Goal: Ask a question

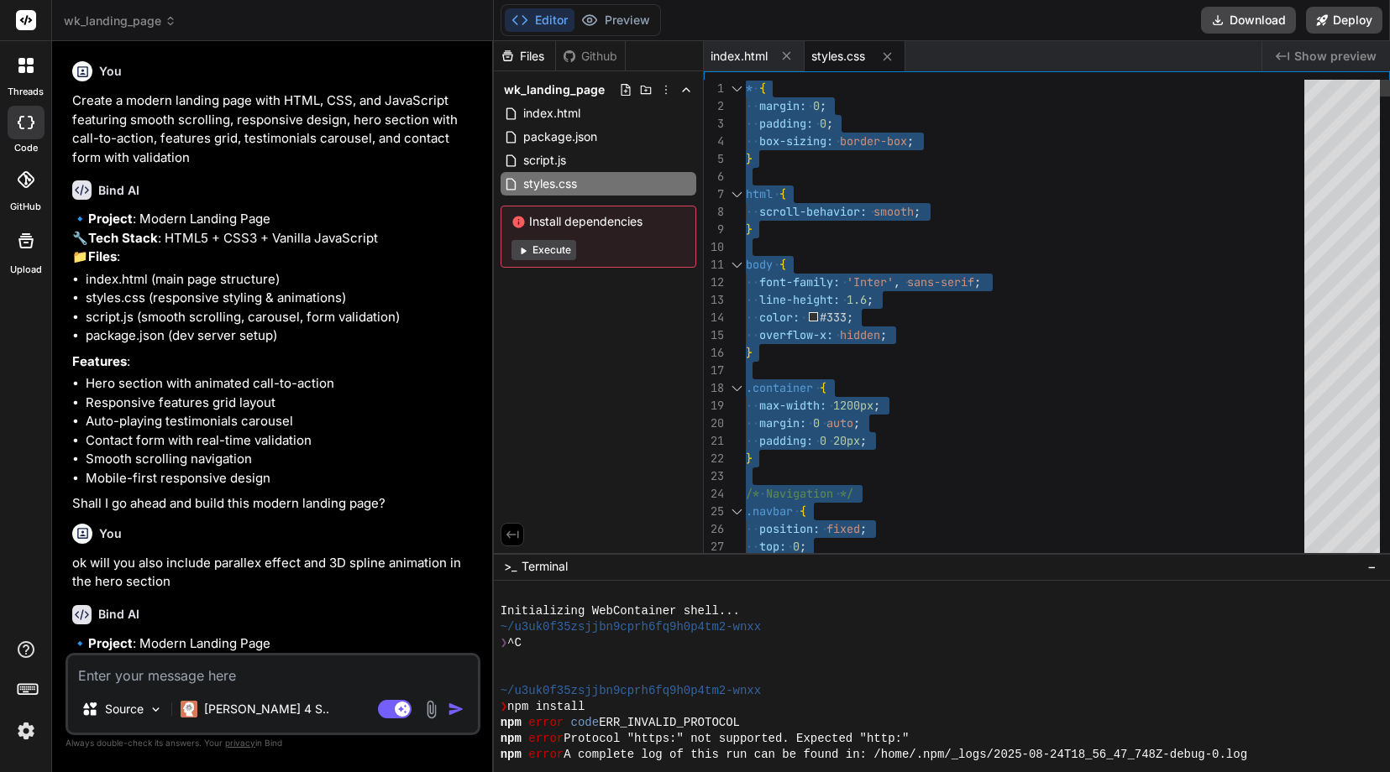
scroll to position [106, 0]
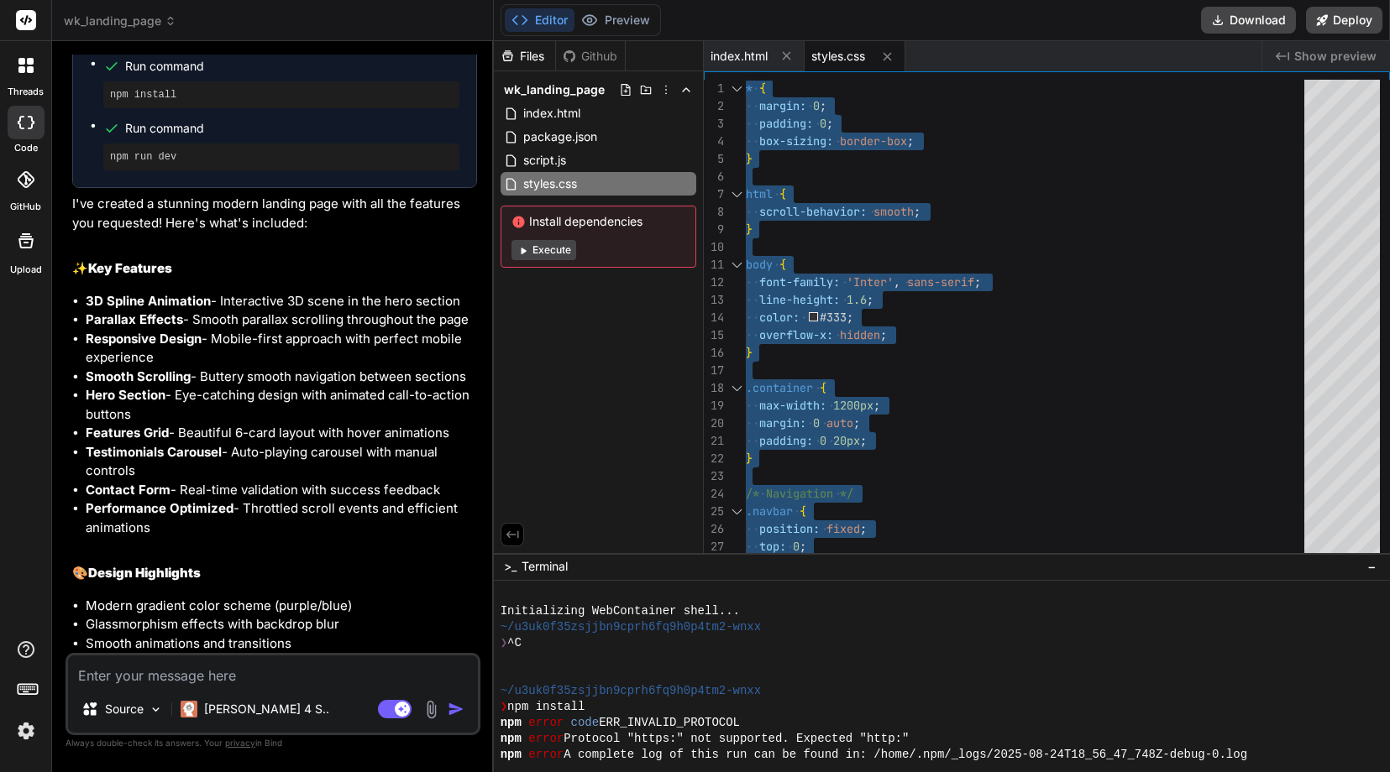
click at [276, 595] on div "Modern Landing Page Click to open Workbench Create package.json Create index.ht…" at bounding box center [274, 393] width 405 height 1032
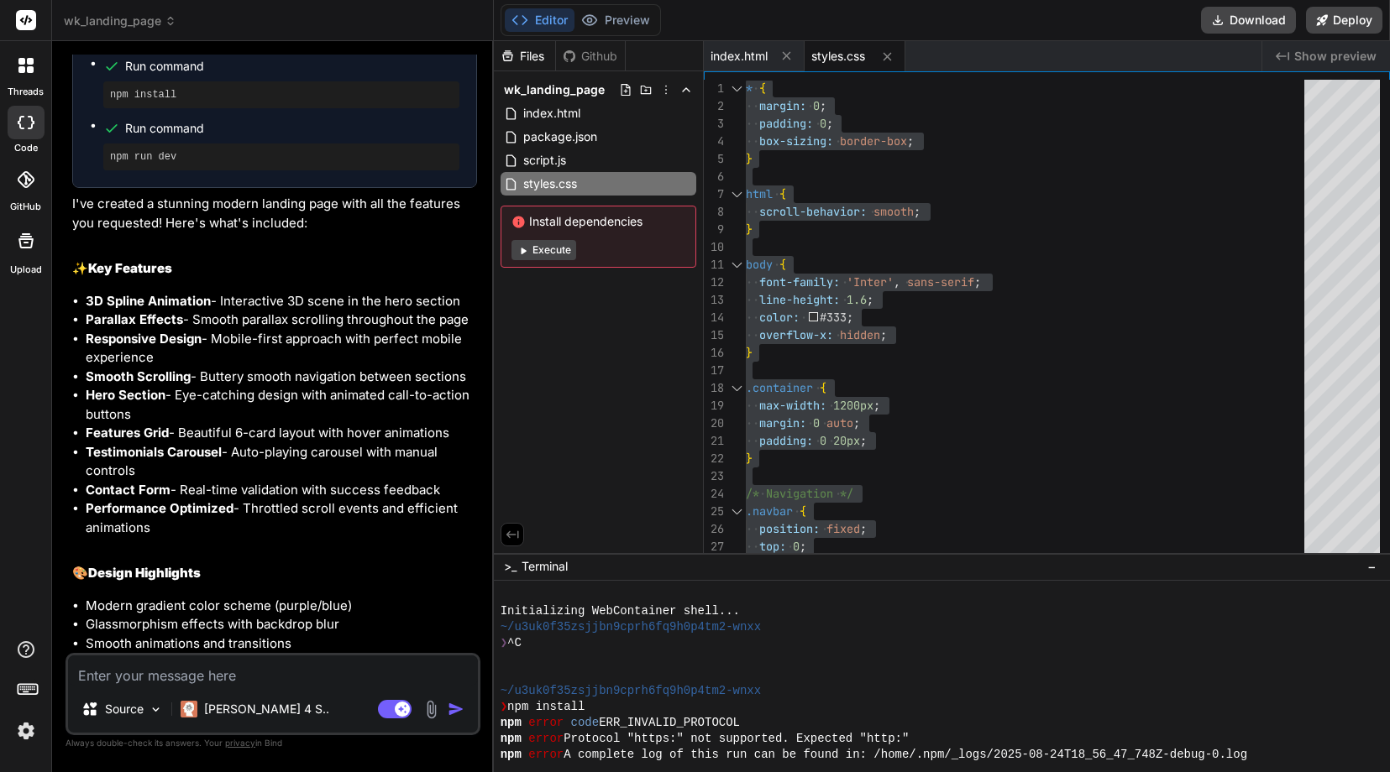
scroll to position [1562, 0]
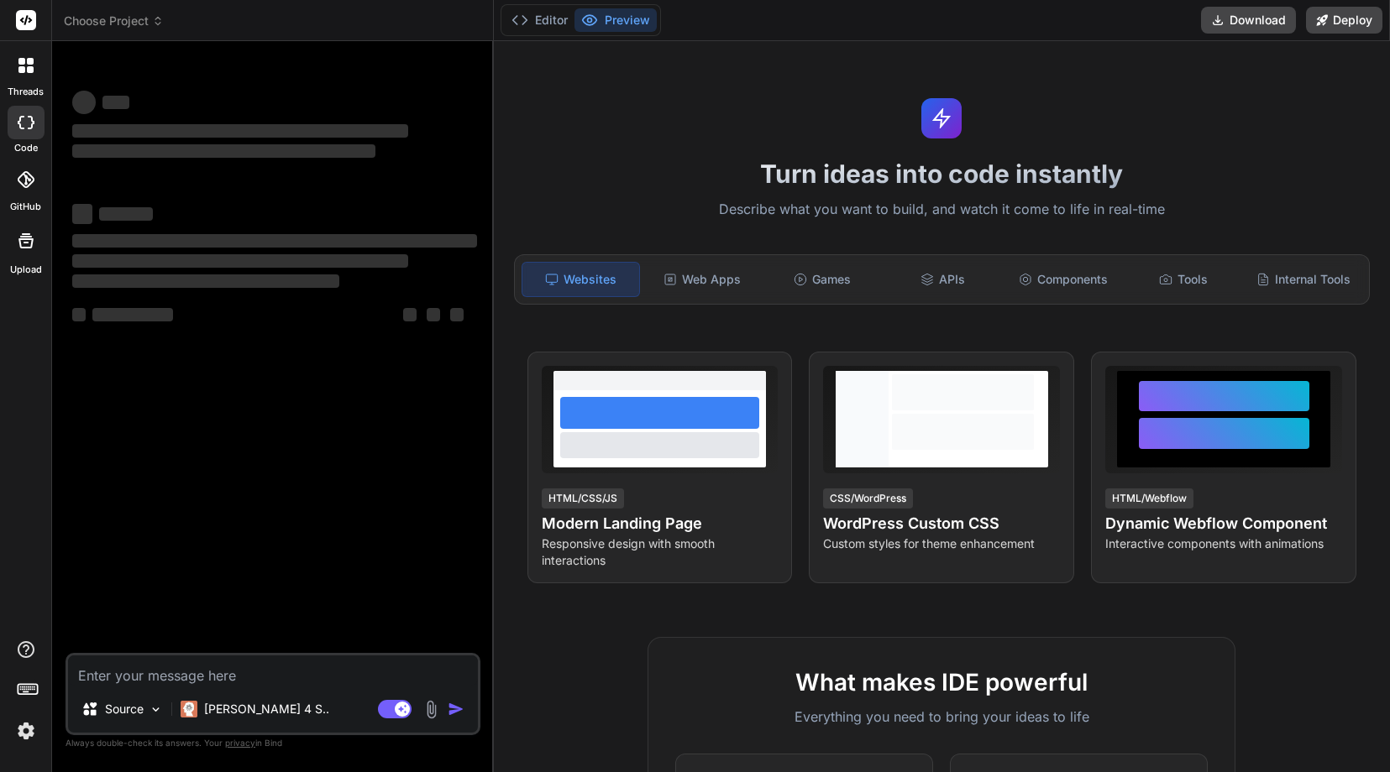
click at [156, 24] on icon at bounding box center [158, 21] width 12 height 12
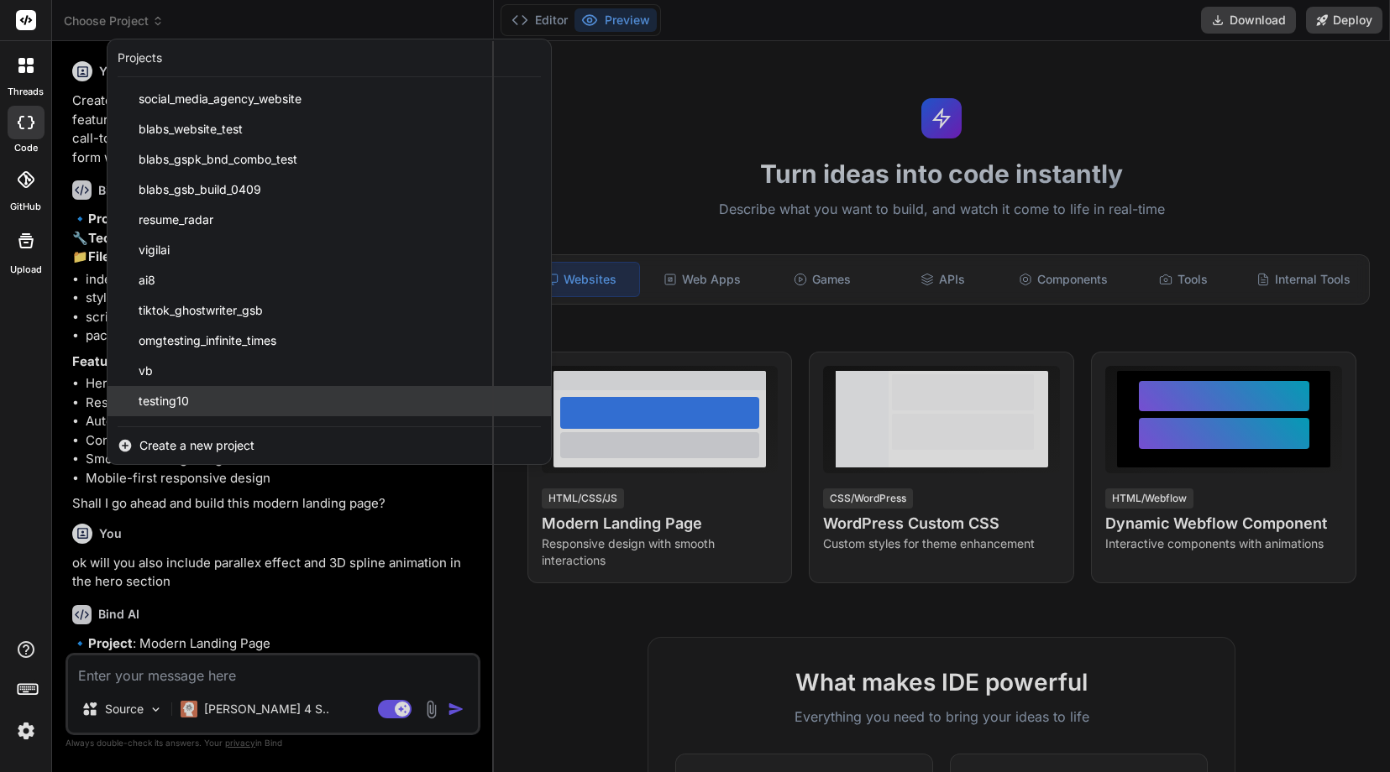
scroll to position [1044, 0]
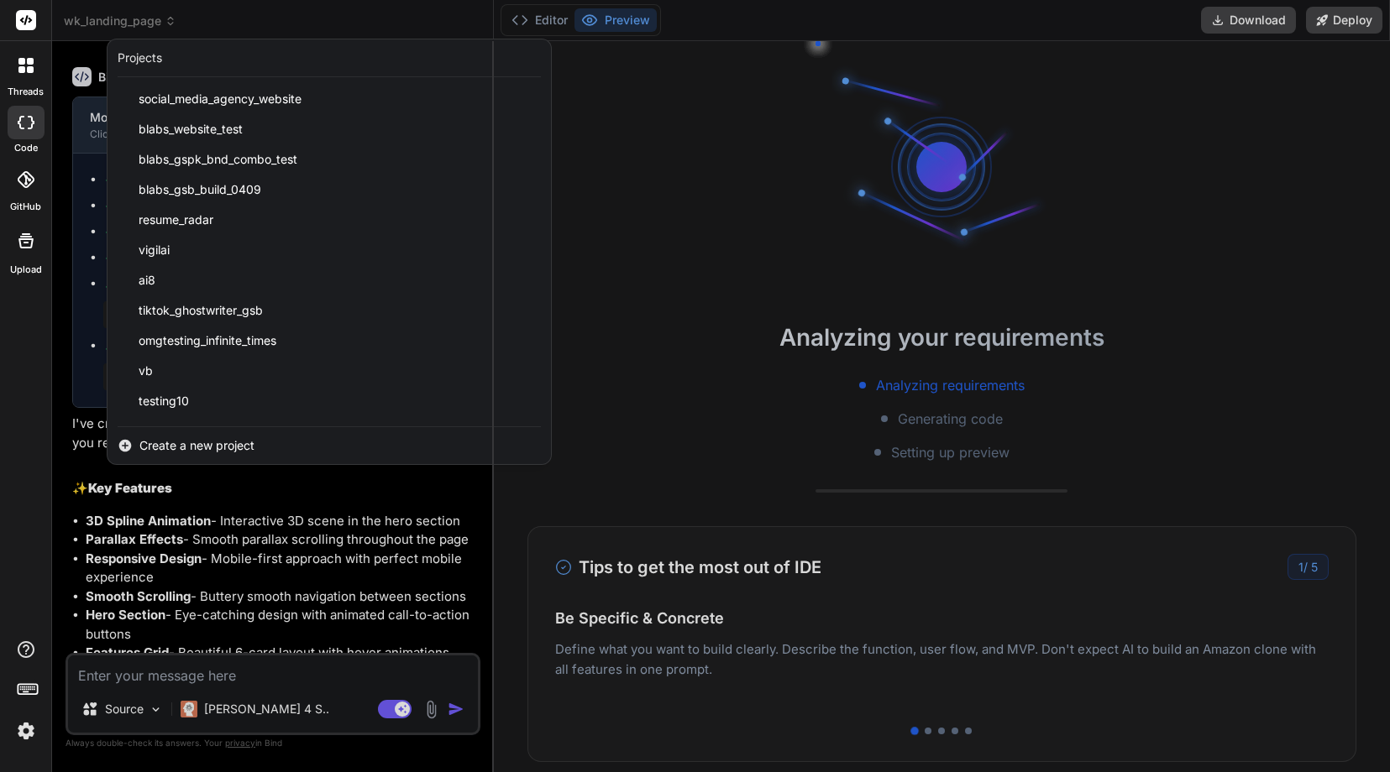
click at [284, 611] on div at bounding box center [695, 386] width 1390 height 772
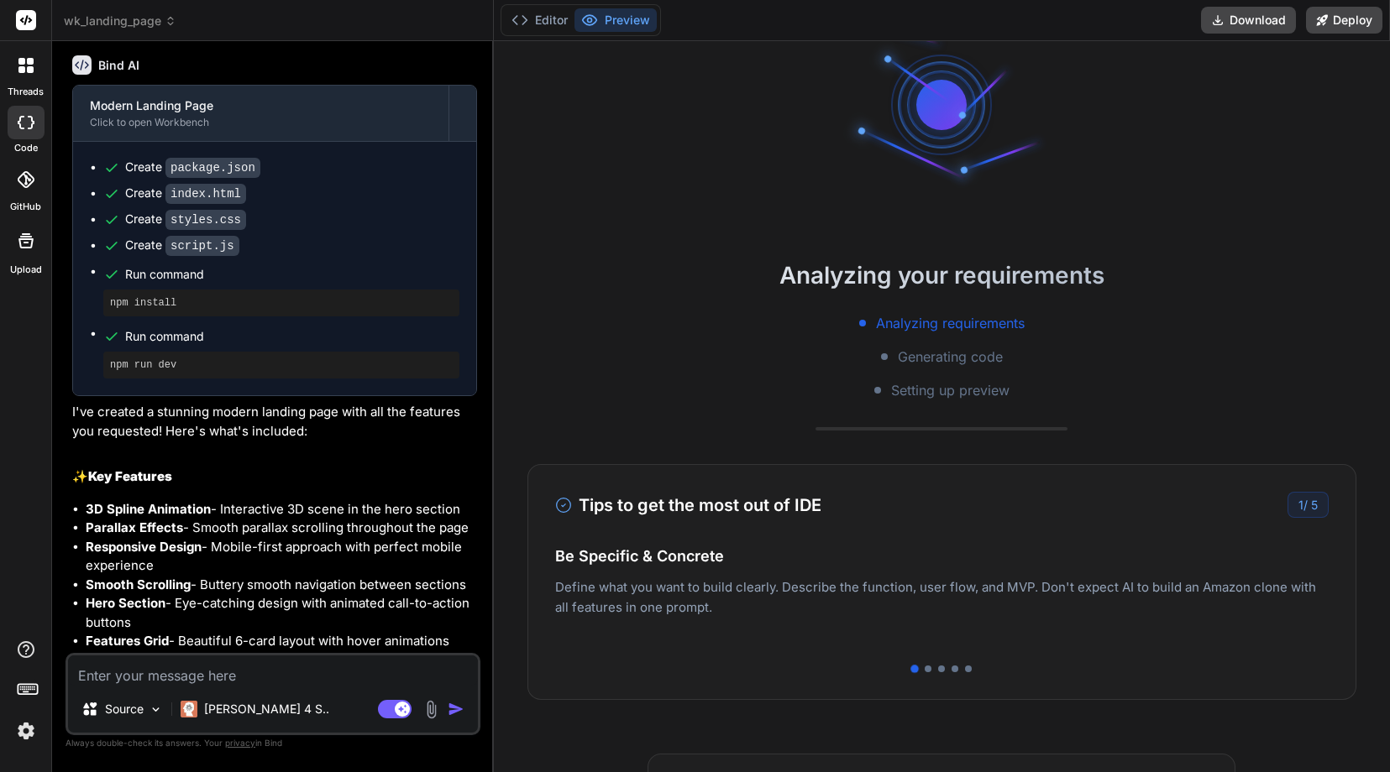
scroll to position [1562, 0]
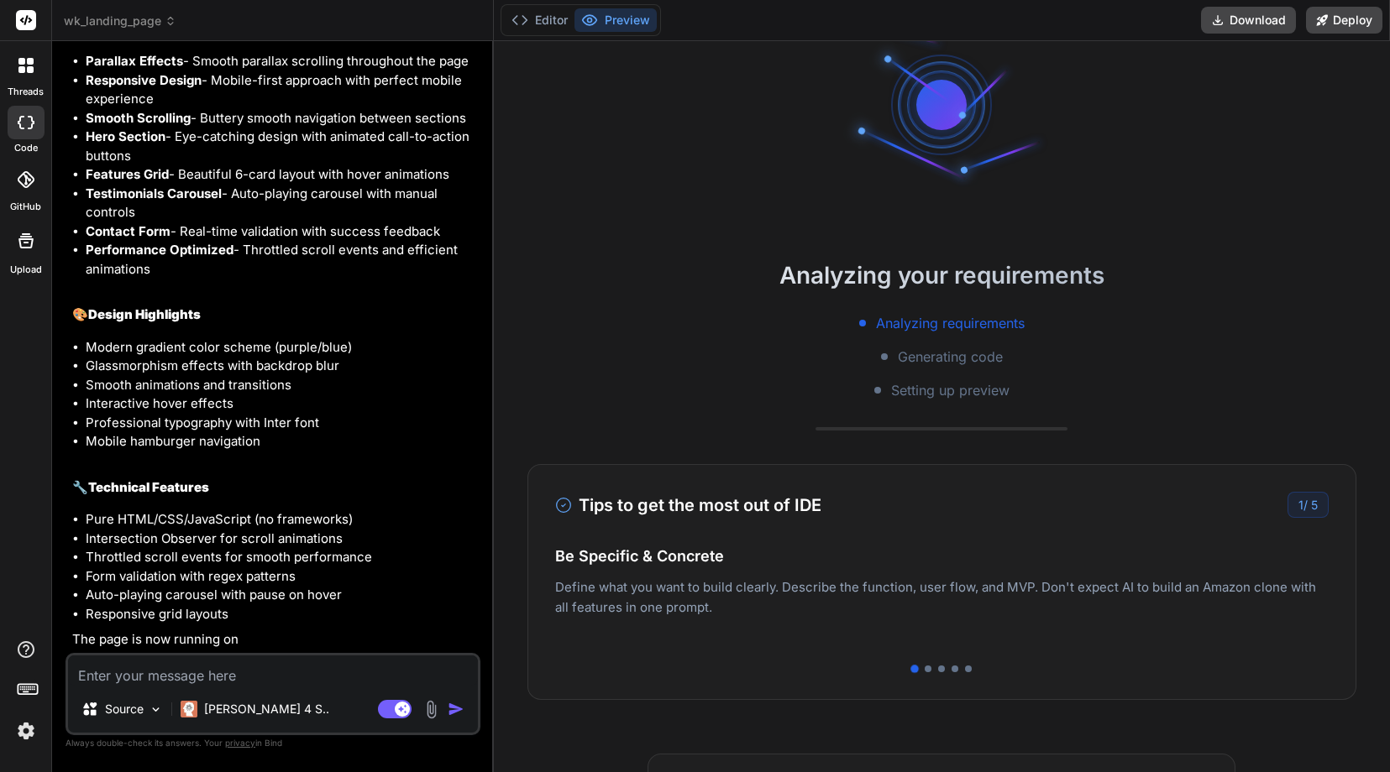
click at [223, 676] on textarea at bounding box center [273, 671] width 410 height 30
type textarea "x"
type textarea "C"
type textarea "x"
type textarea "Ca"
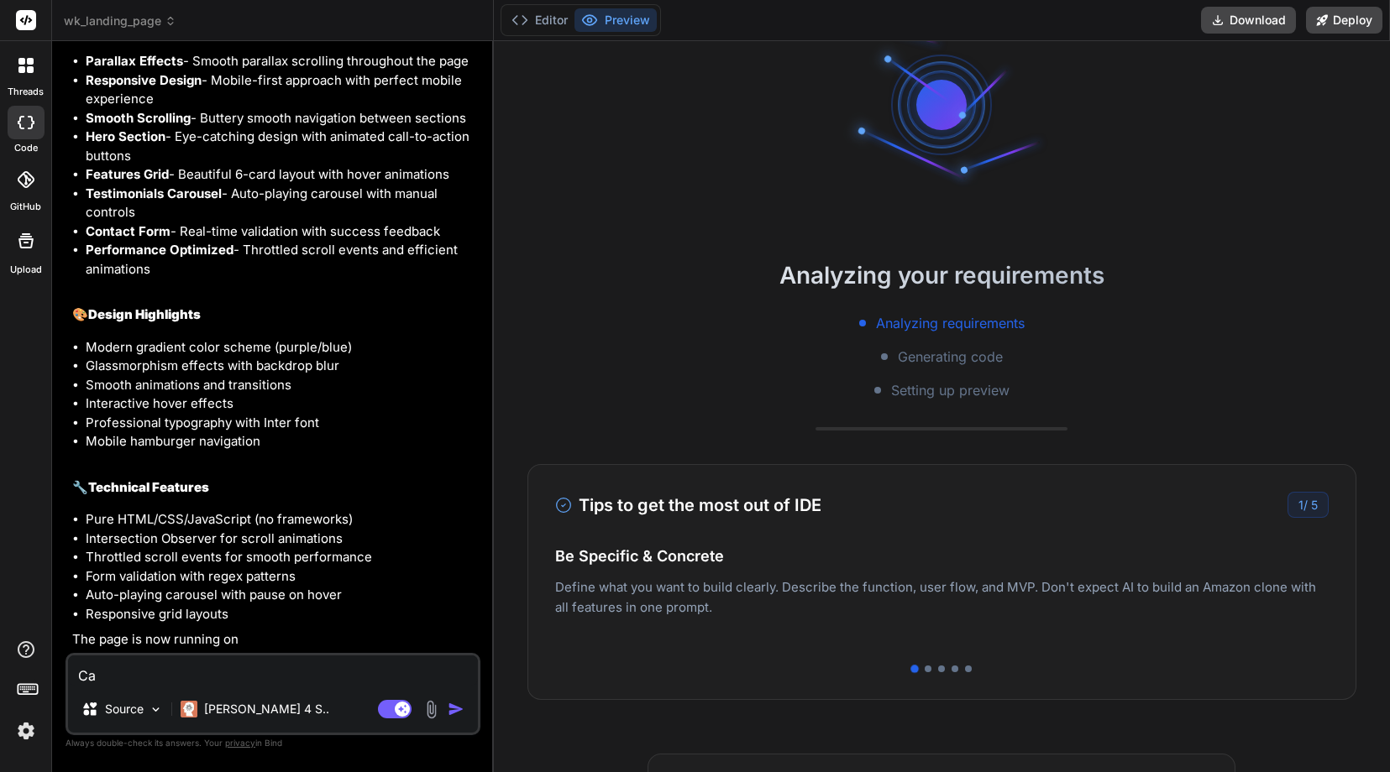
type textarea "x"
type textarea "Ca"
type textarea "x"
type textarea "Ca y"
type textarea "x"
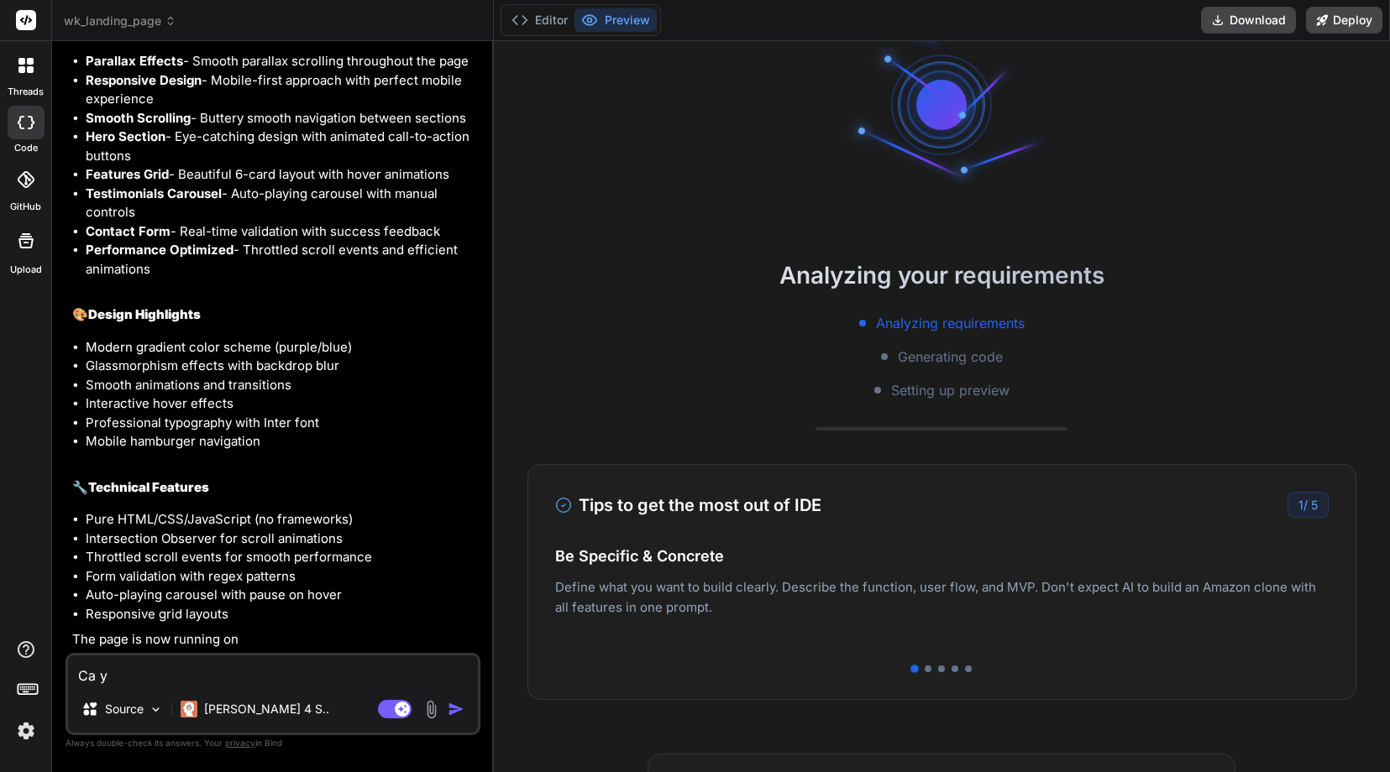
type textarea "Ca yo"
type textarea "x"
type textarea "Ca you"
type textarea "x"
type textarea "Ca you"
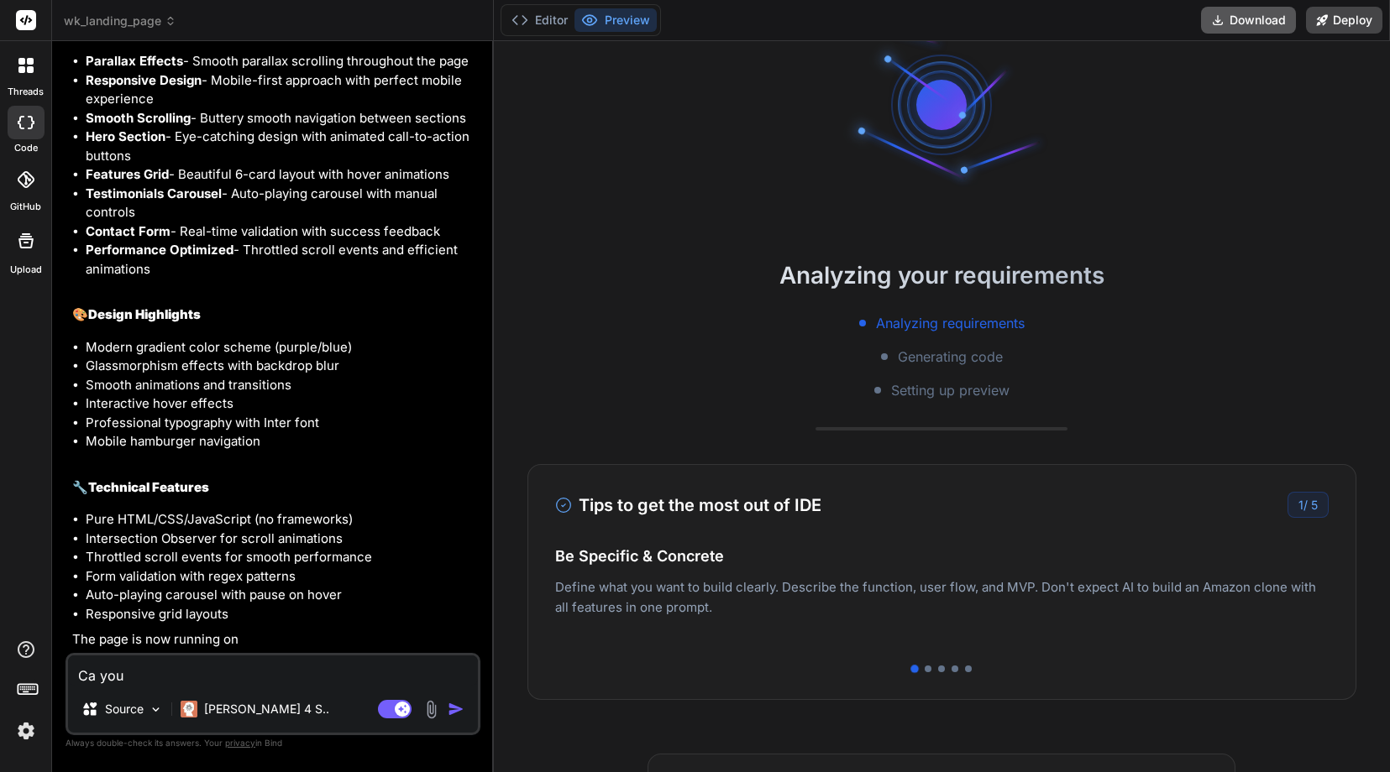
click at [1264, 24] on button "Download" at bounding box center [1248, 20] width 95 height 27
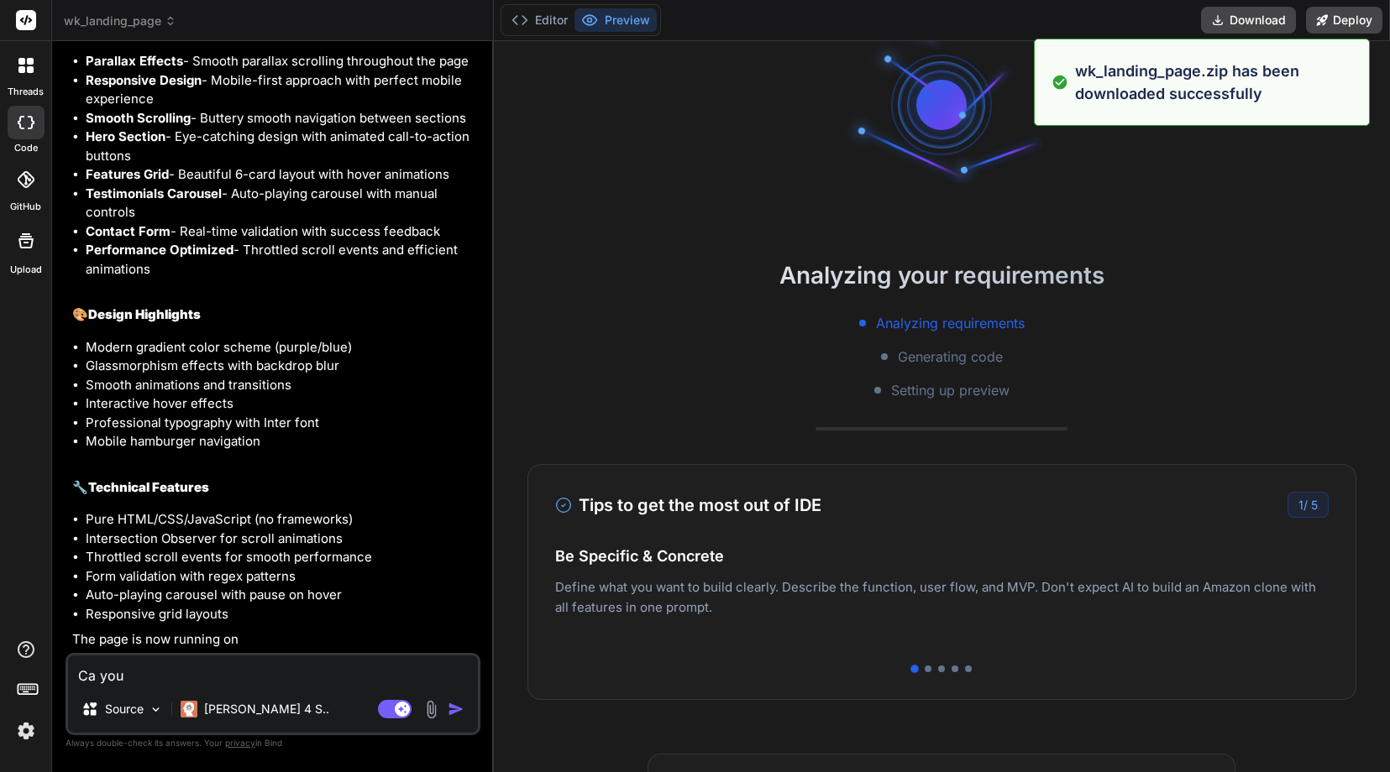
click at [260, 677] on textarea "Ca you" at bounding box center [273, 671] width 410 height 30
type textarea "x"
type textarea "c"
type textarea "x"
type textarea "ca"
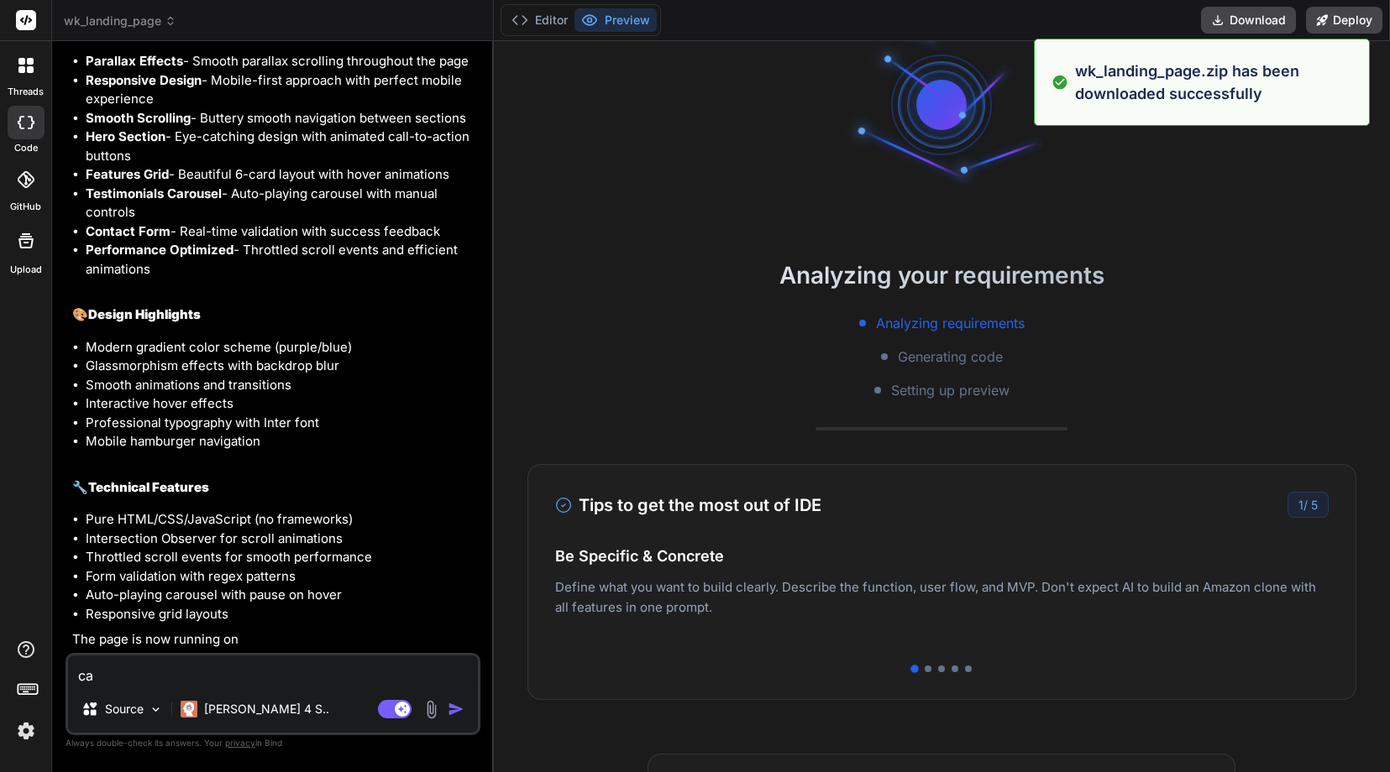
type textarea "x"
type textarea "can"
type textarea "x"
type textarea "can"
type textarea "x"
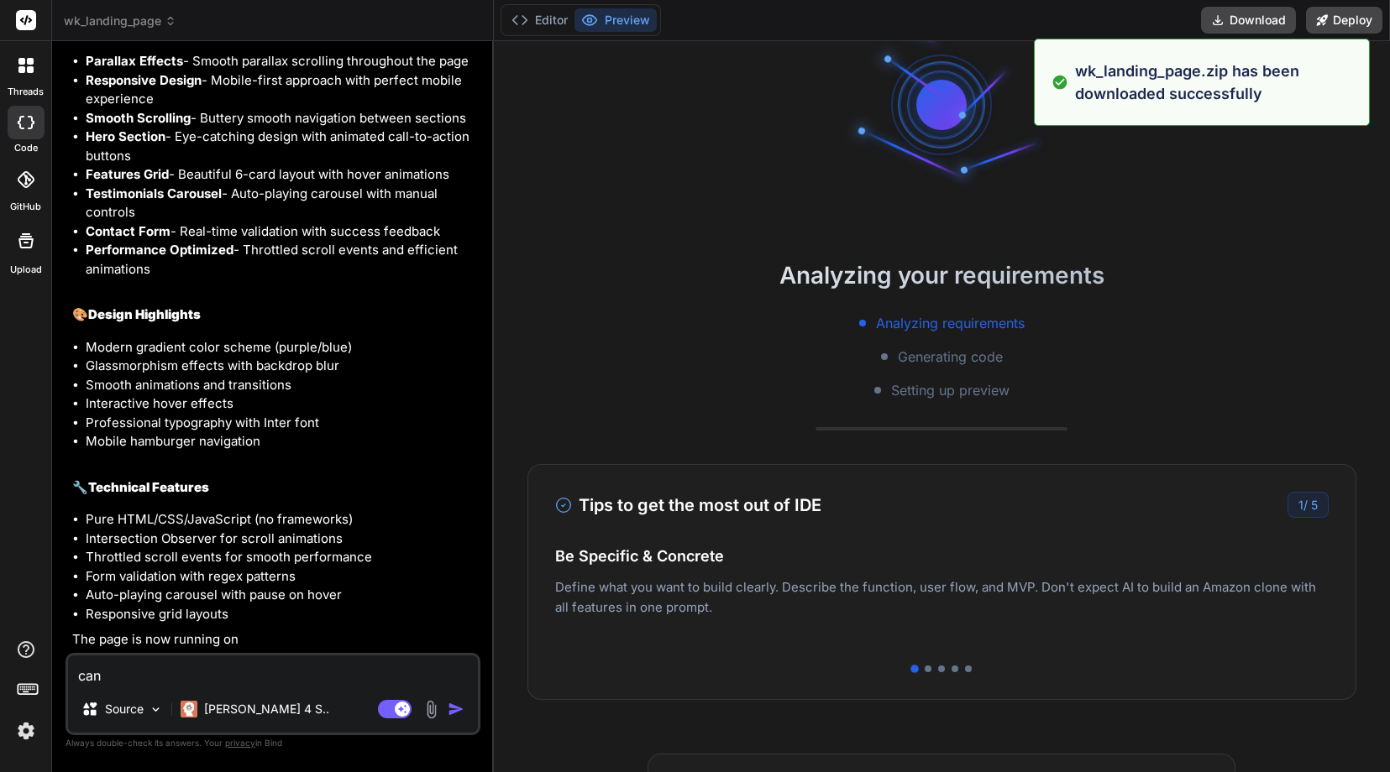
type textarea "can y"
type textarea "x"
type textarea "can yo"
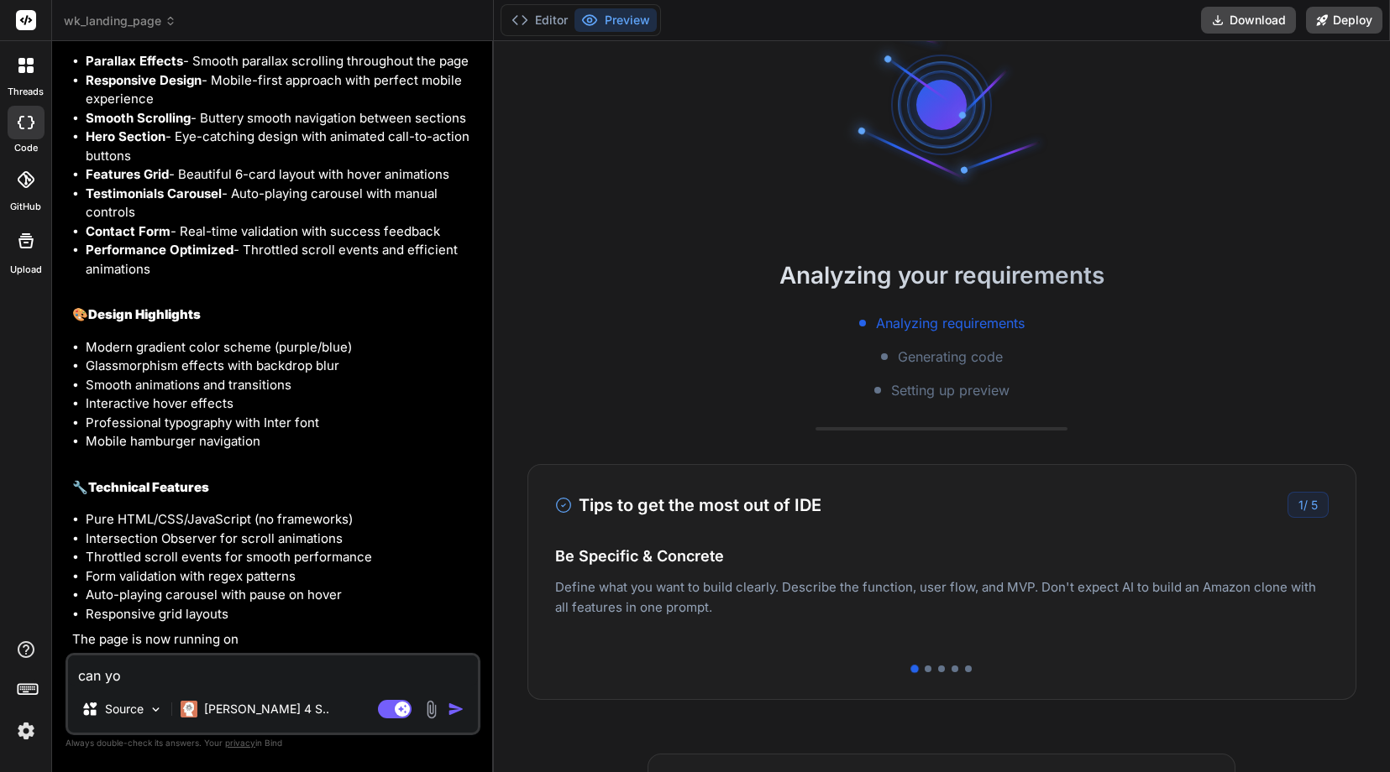
type textarea "x"
type textarea "can you"
type textarea "x"
type textarea "can you"
type textarea "x"
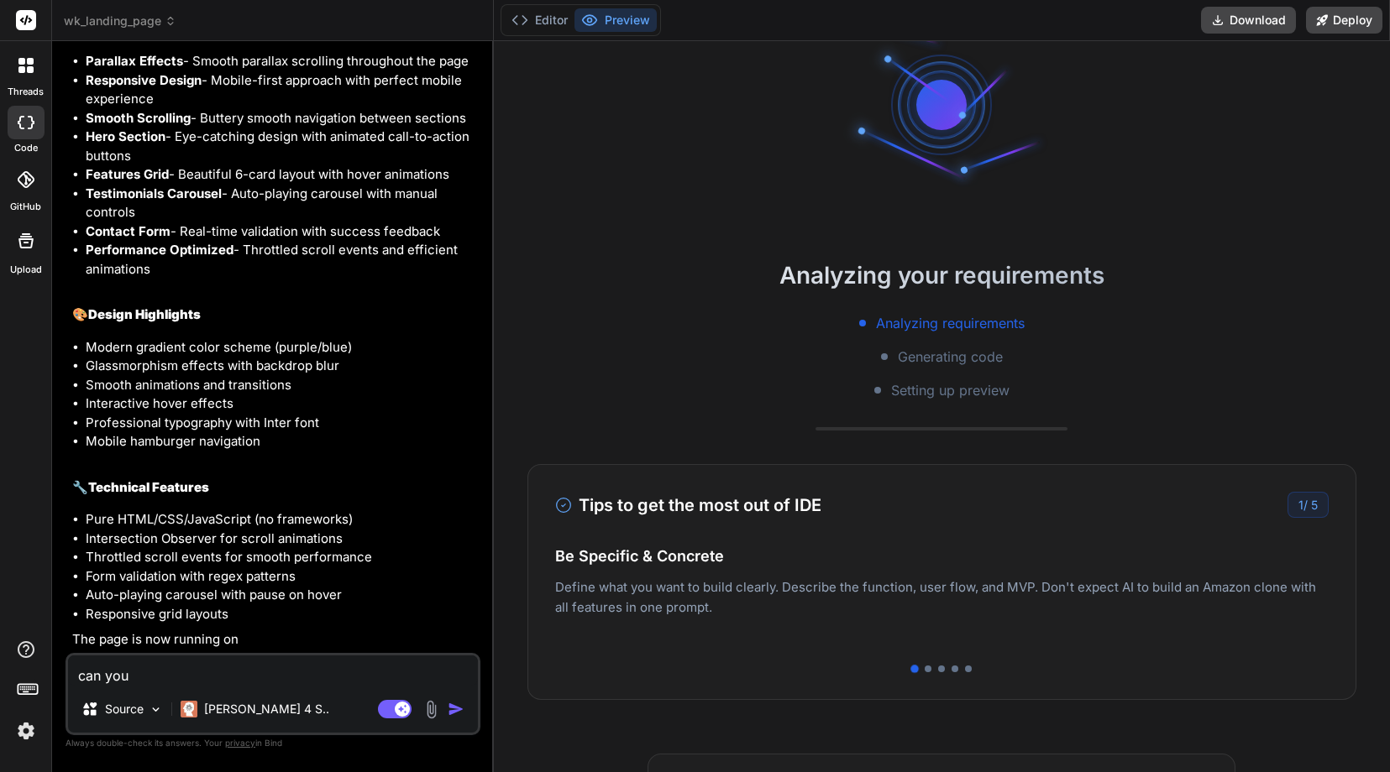
type textarea "can you d"
type textarea "x"
type textarea "can you do"
type textarea "x"
type textarea "can you do"
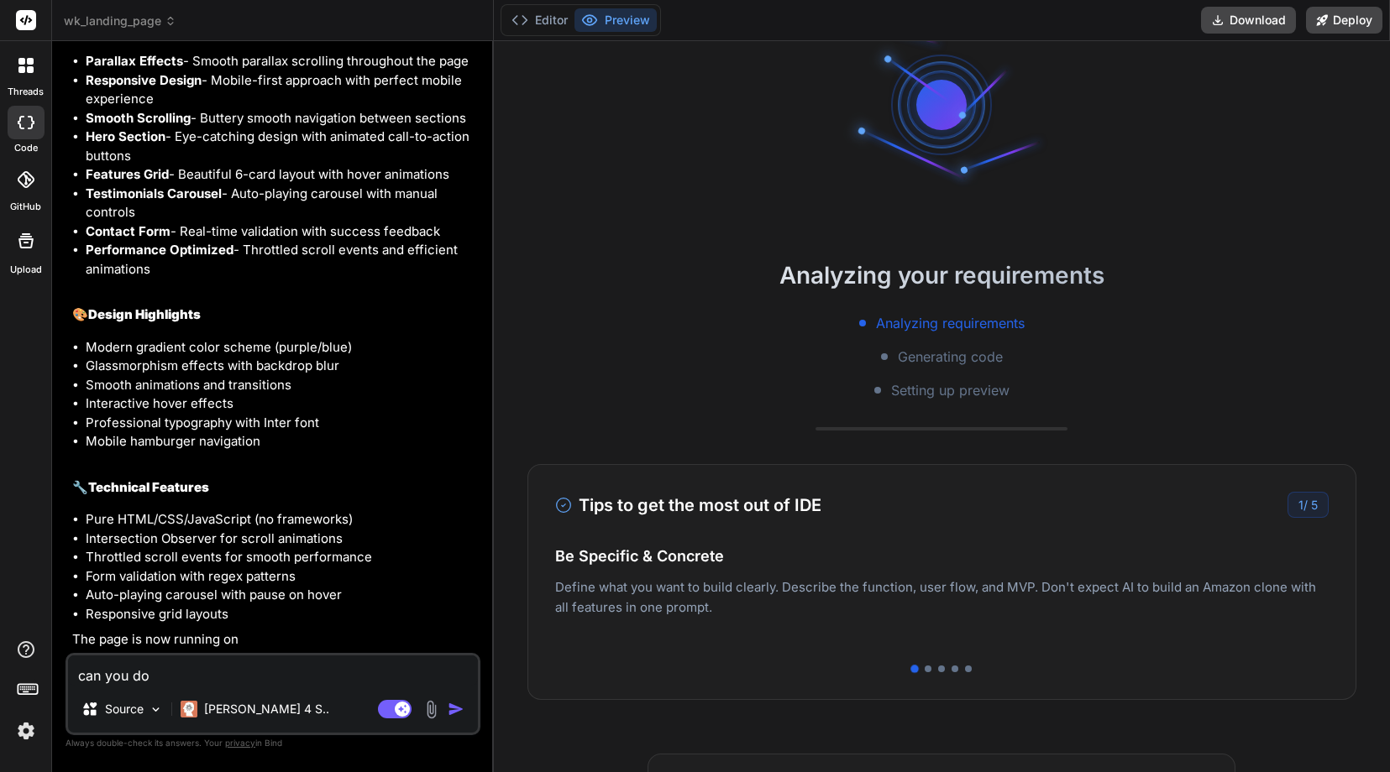
type textarea "x"
type textarea "can you do t"
type textarea "x"
type textarea "can you do th"
type textarea "x"
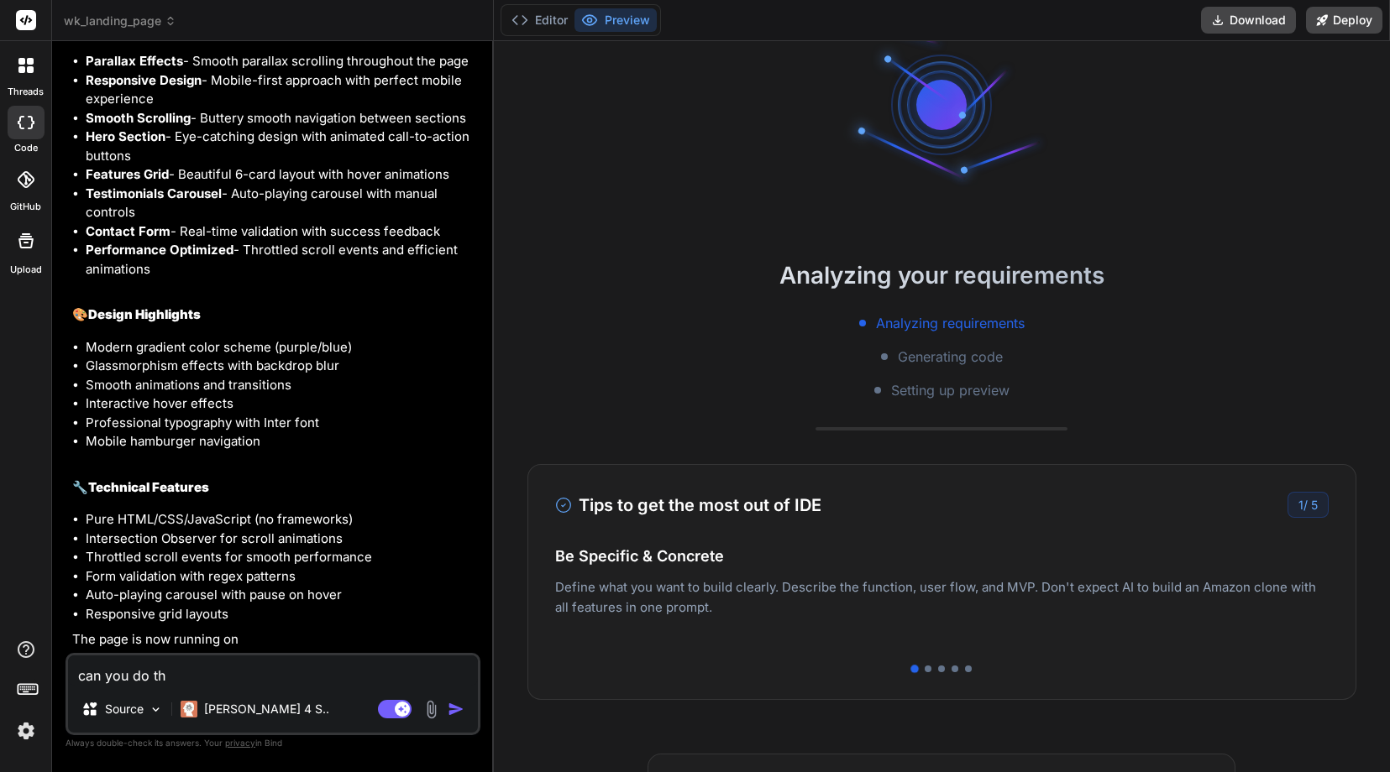
type textarea "can you do thi"
type textarea "x"
type textarea "can you do this"
type textarea "x"
type textarea "can you do this"
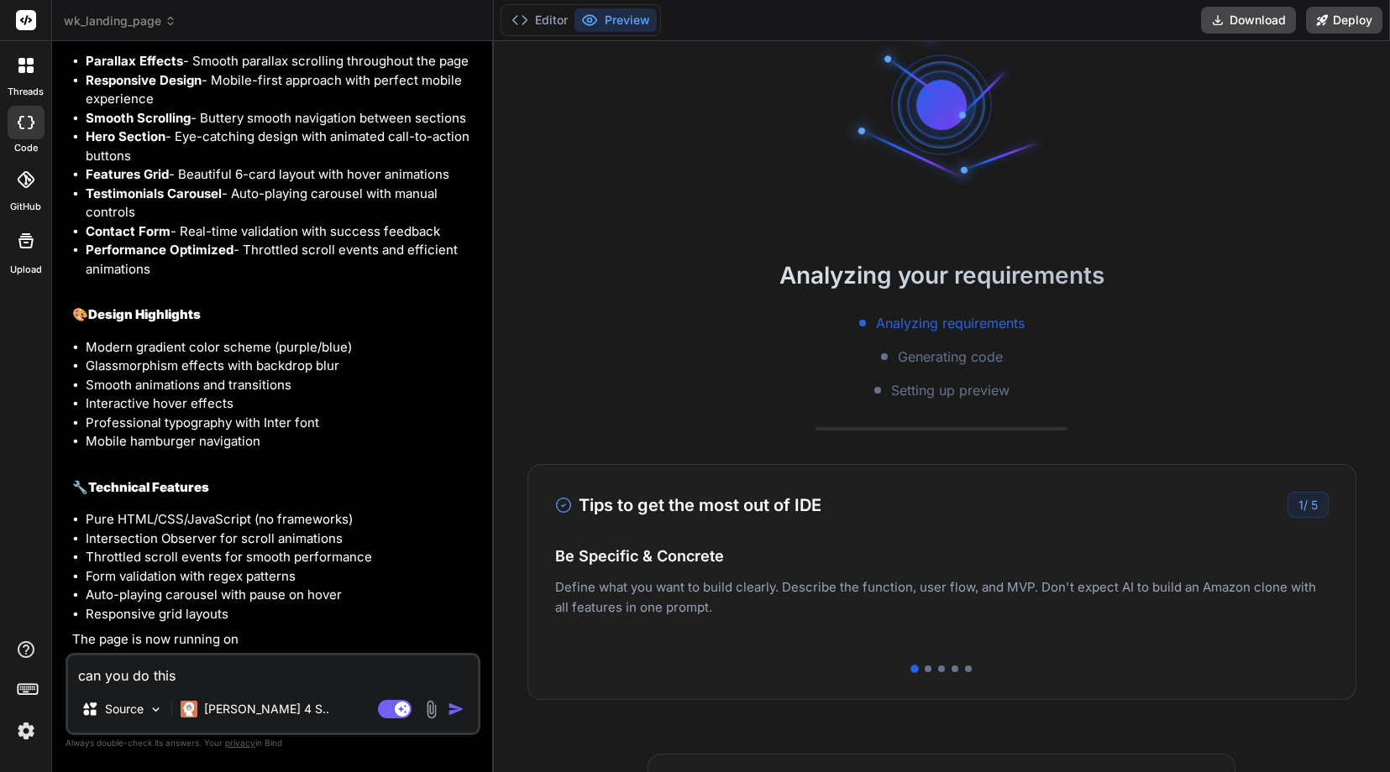
type textarea "x"
type textarea "can you do this o"
type textarea "x"
type textarea "can you do this on"
type textarea "x"
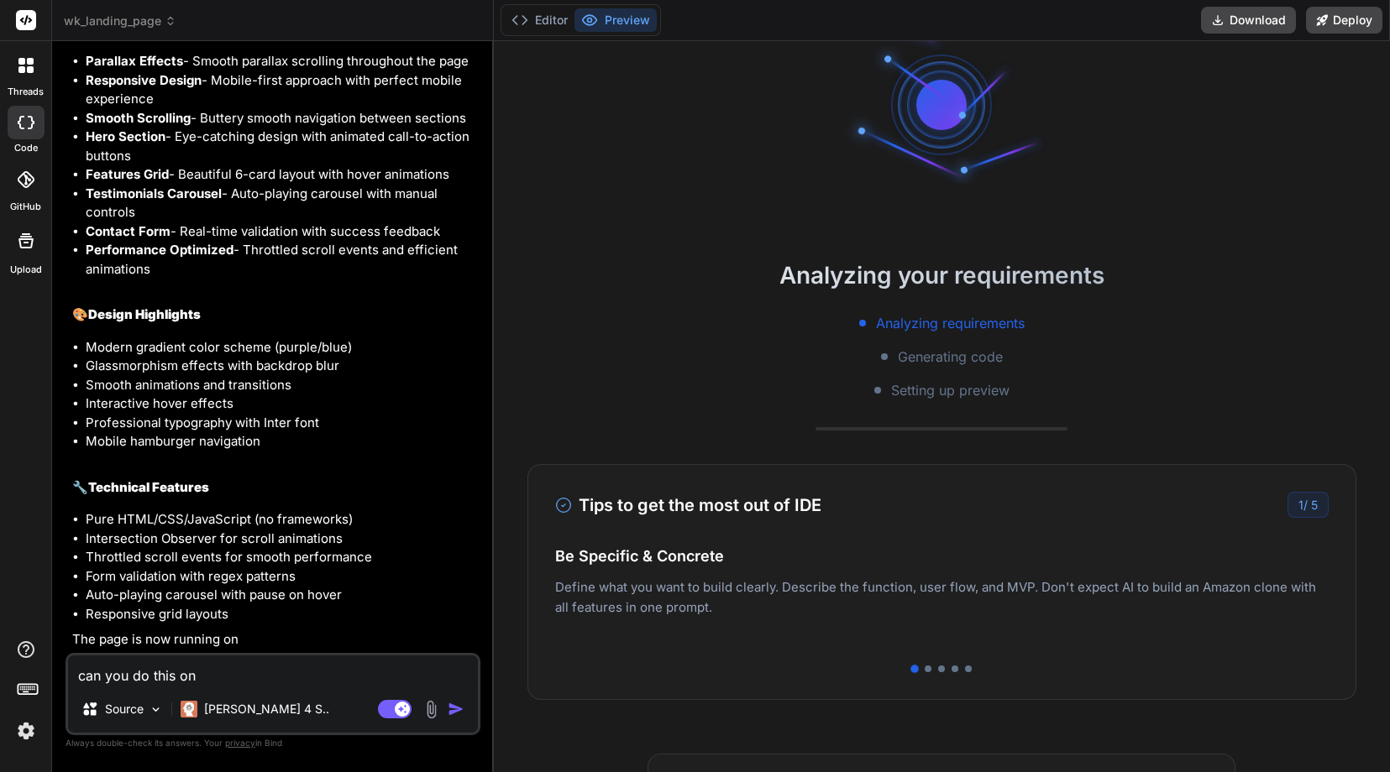
type textarea "can you do this onl"
type textarea "x"
type textarea "can you do this only"
type textarea "x"
type textarea "can you do this only"
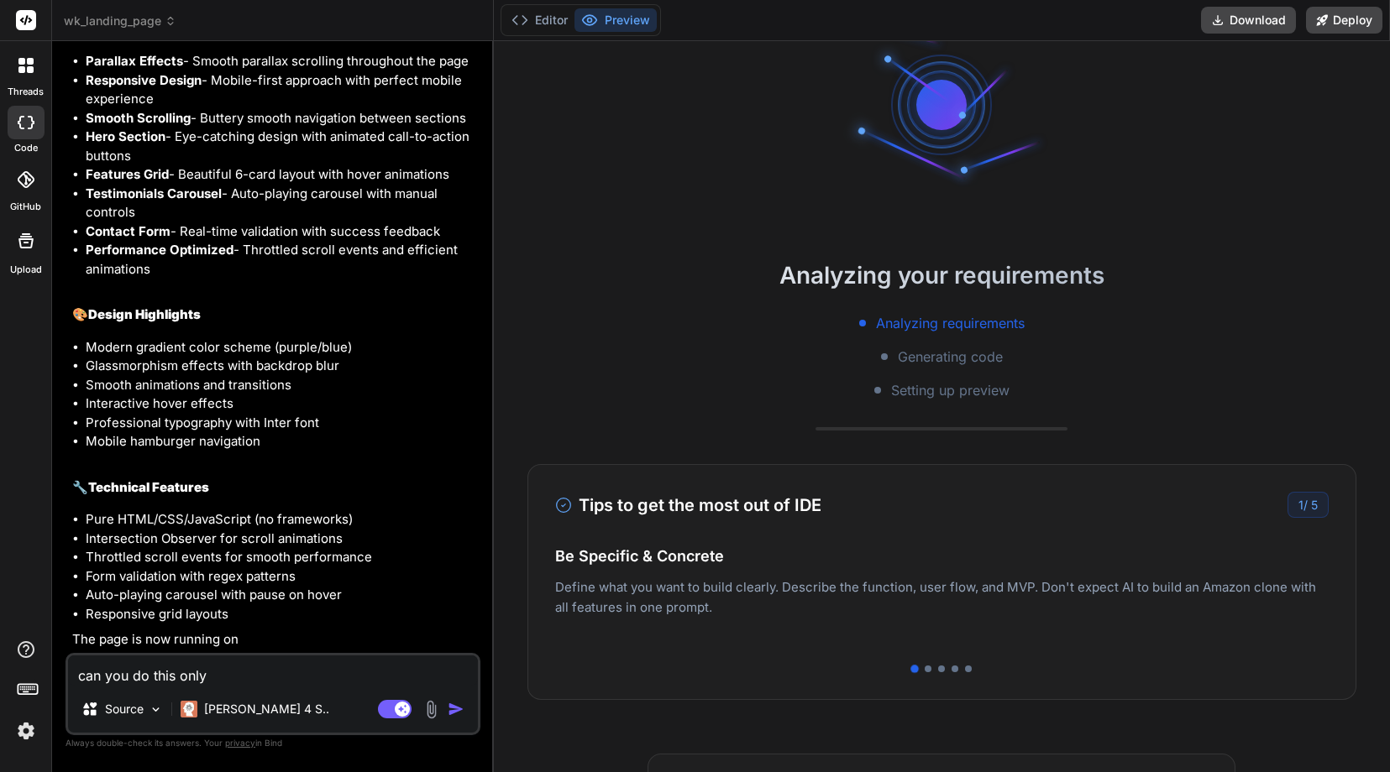
type textarea "x"
type textarea "can you do this only w"
type textarea "x"
type textarea "can you do this only wi"
type textarea "x"
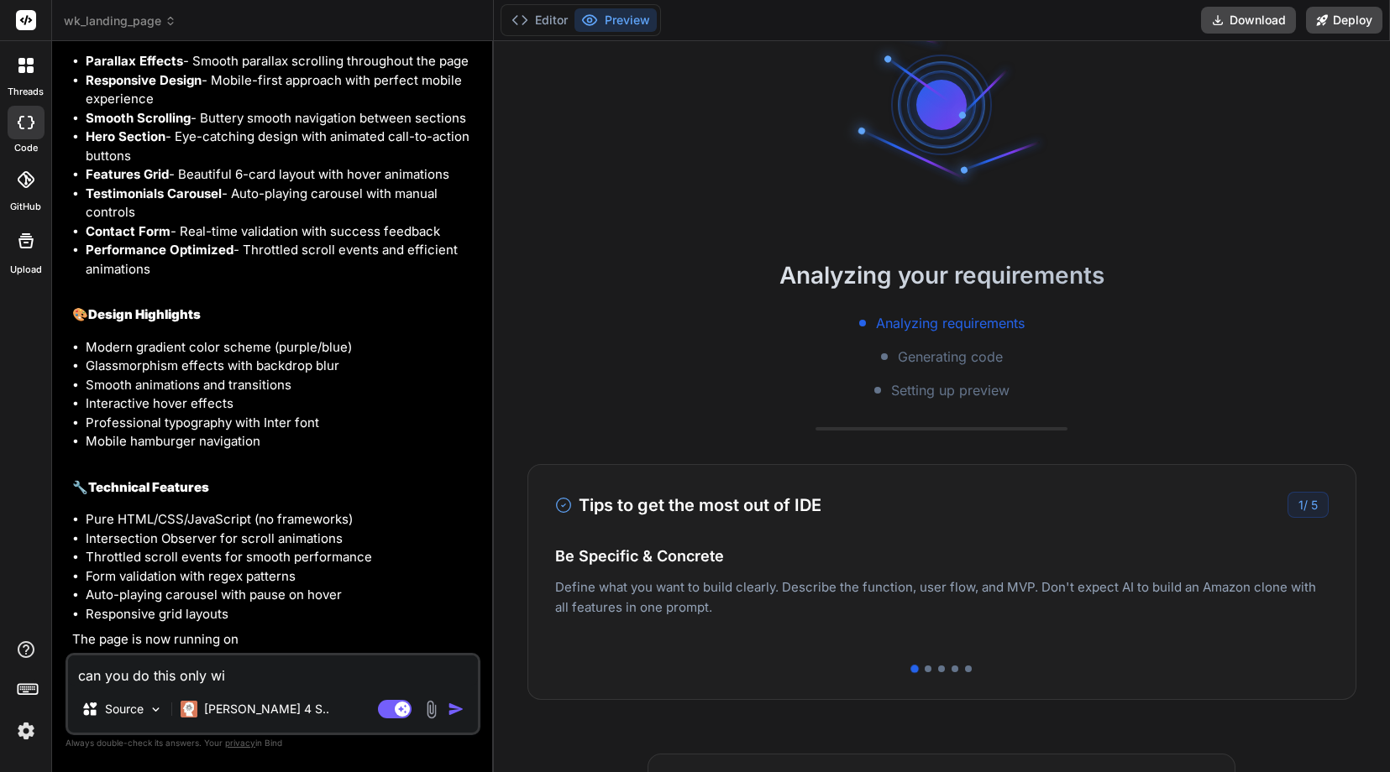
type textarea "can you do this only wit"
type textarea "x"
type textarea "can you do this only with"
type textarea "x"
type textarea "can you do this only with"
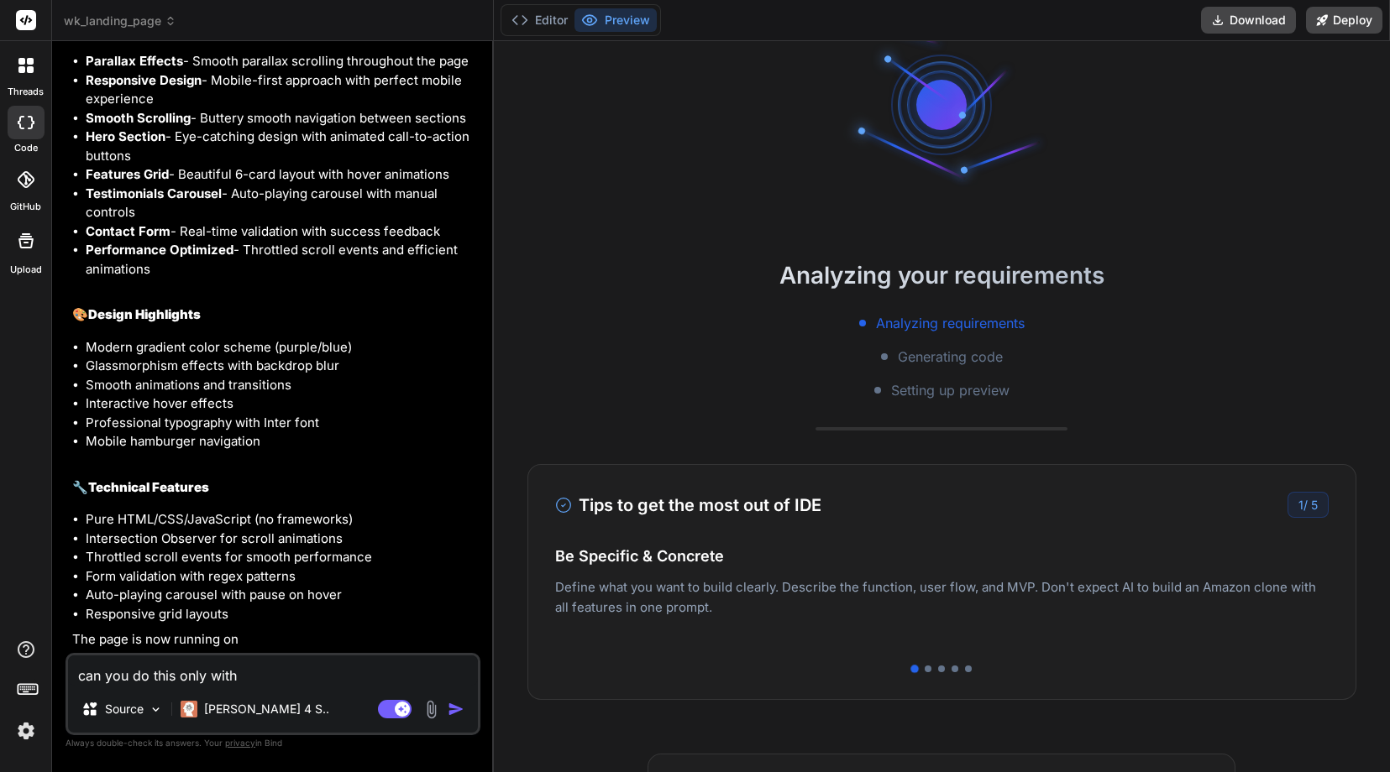
type textarea "x"
type textarea "can you do this only with H"
type textarea "x"
type textarea "can you do this only with HT"
type textarea "x"
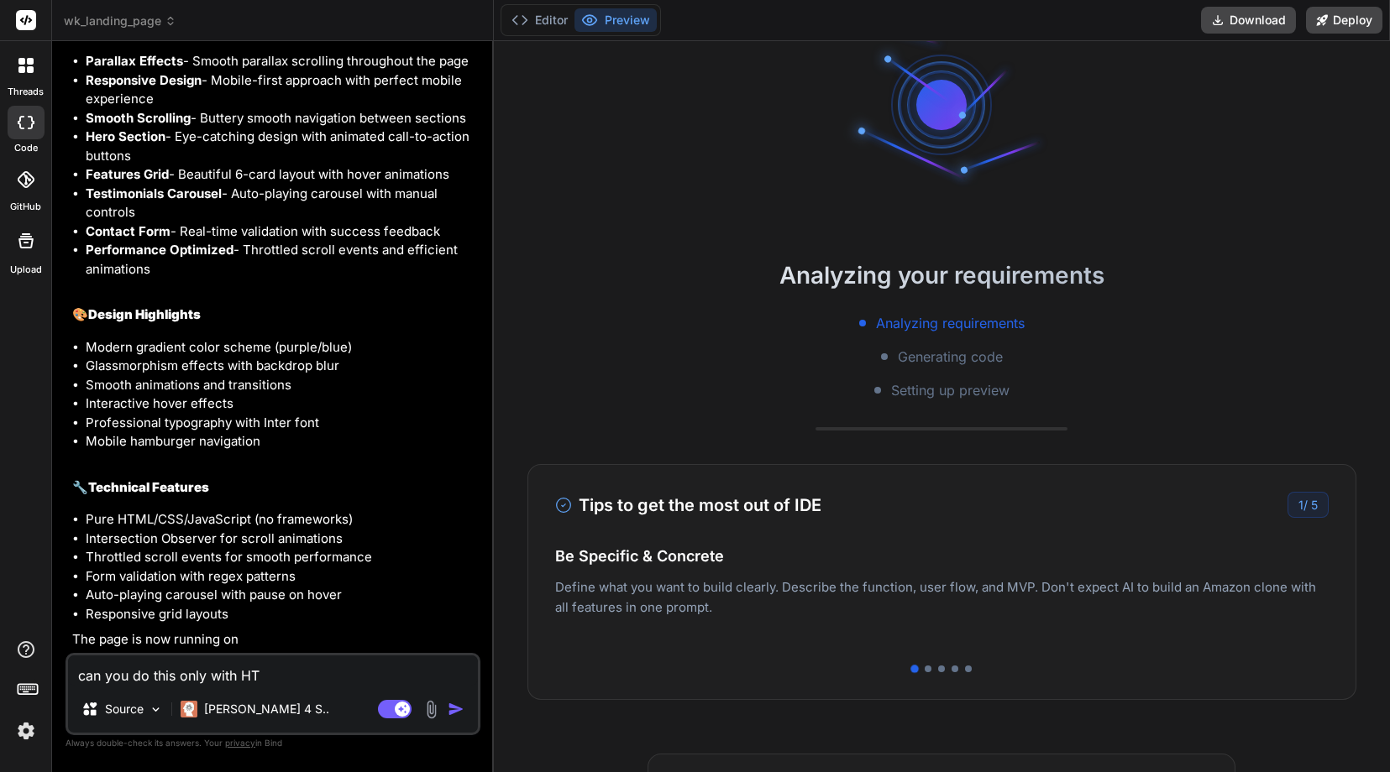
type textarea "can you do this only with HTM"
type textarea "x"
type textarea "can you do this only with HTML"
type textarea "x"
type textarea "can you do this only with HTML"
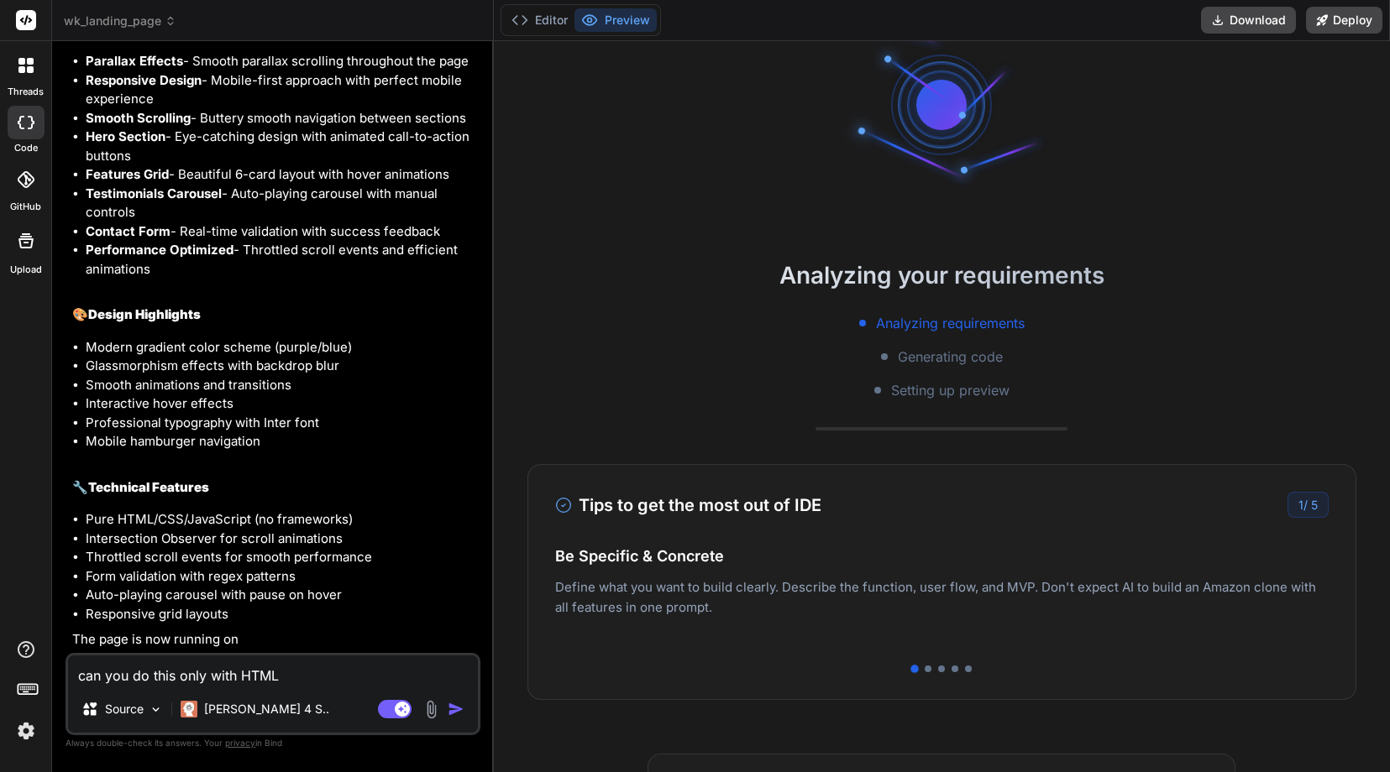
type textarea "x"
type textarea "can you do this only with HTML C"
type textarea "x"
type textarea "can you do this only with HTML CS"
type textarea "x"
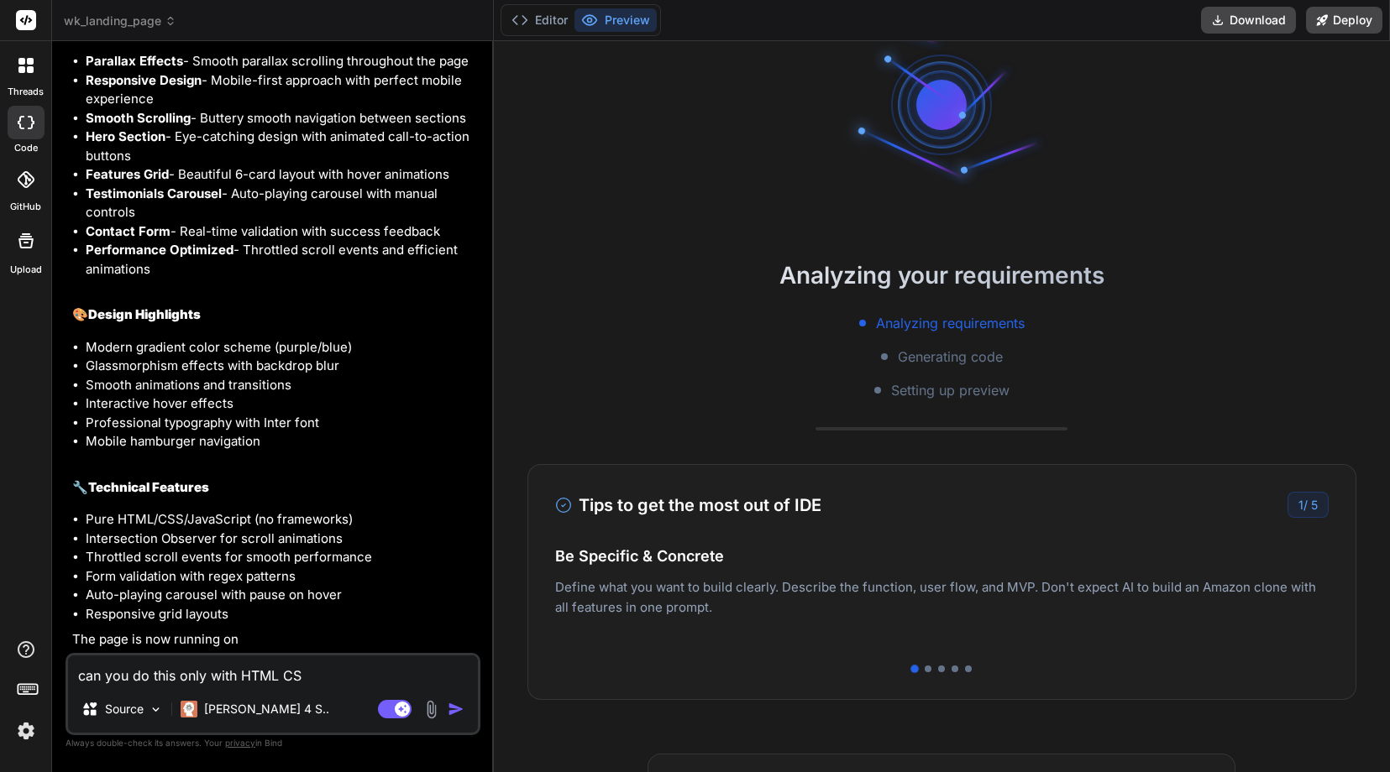
type textarea "can you do this only with HTML CSS"
type textarea "x"
type textarea "can you do this only with HTML CSS"
type textarea "x"
type textarea "can you do this only with HTML CSS J"
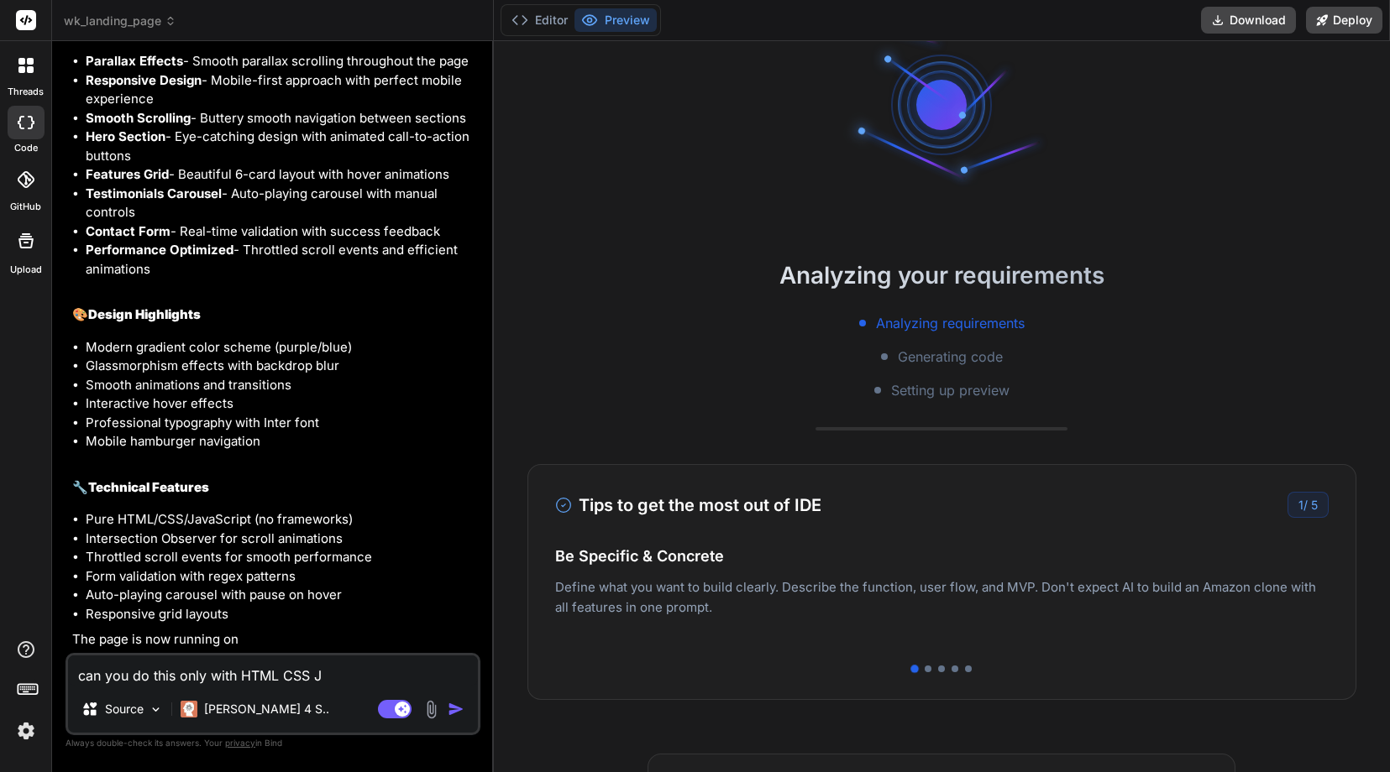
type textarea "x"
type textarea "can you do this only with HTML CSS JA"
type textarea "x"
type textarea "can you do this only with HTML CSS JAV"
type textarea "x"
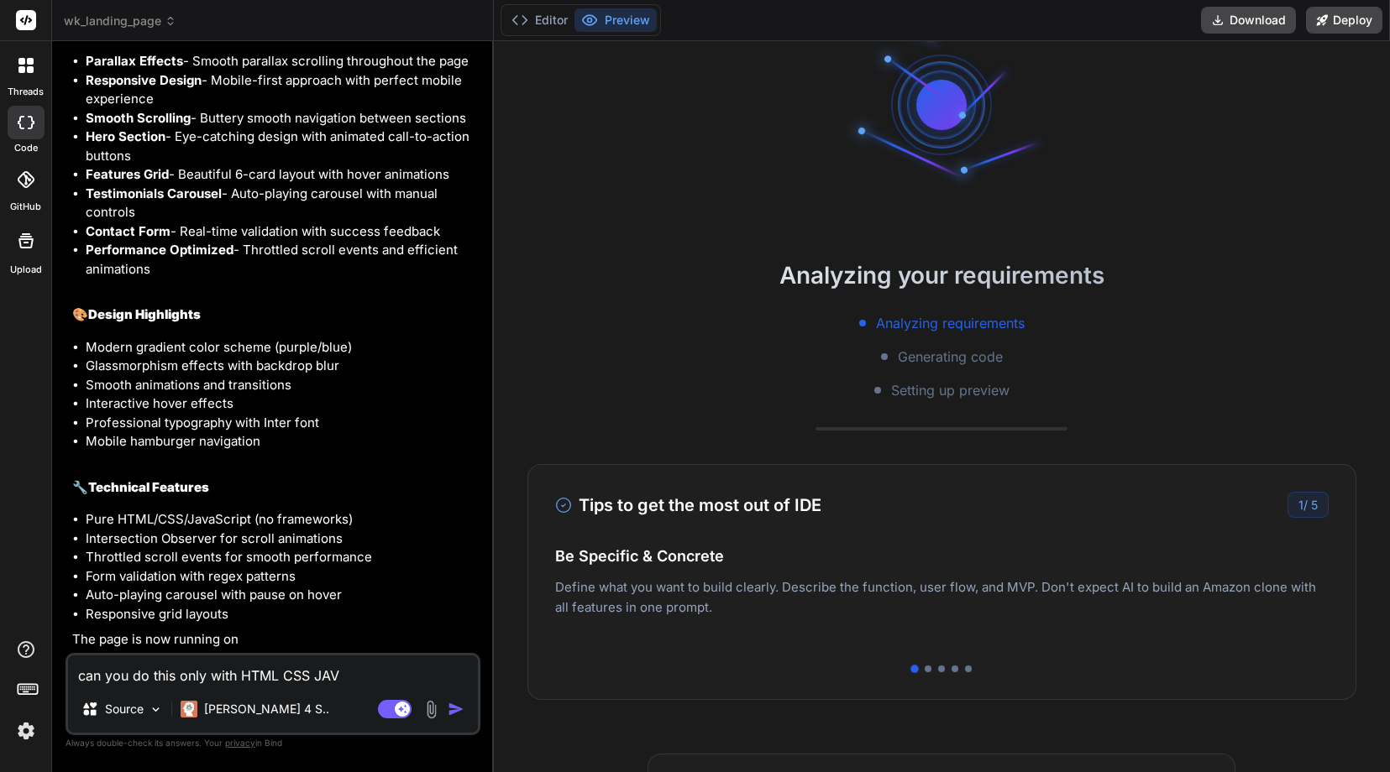
type textarea "can you do this only with HTML CSS JAVA"
type textarea "x"
type textarea "can you do this only with HTML CSS JAVA"
type textarea "x"
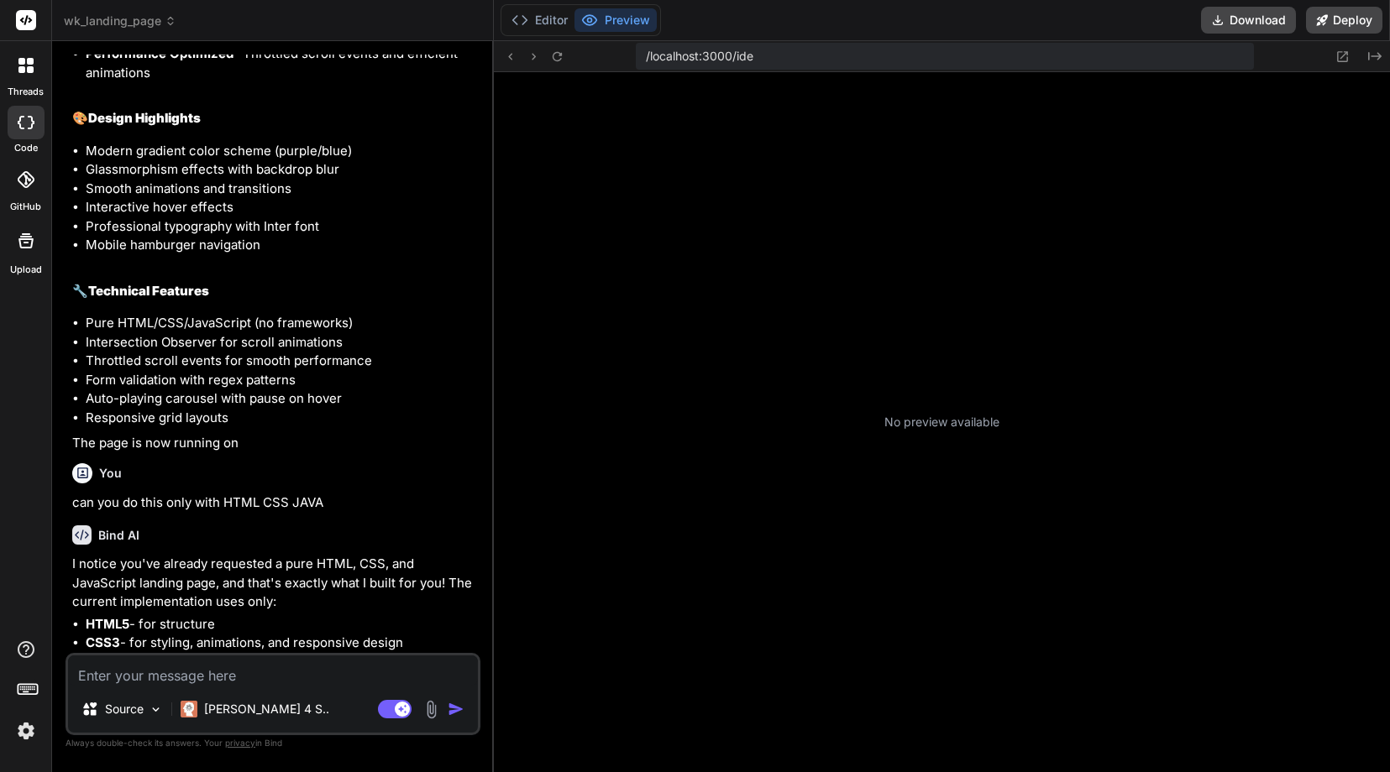
scroll to position [191, 0]
type textarea "x"
